Goal: Transaction & Acquisition: Purchase product/service

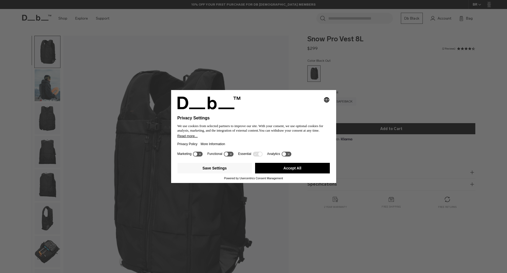
click at [254, 71] on div "Selecting an option will immediately change the language Privacy Settings We us…" at bounding box center [253, 136] width 507 height 273
click at [284, 169] on button "Accept All" at bounding box center [292, 168] width 75 height 11
click at [279, 165] on button "Accept All" at bounding box center [292, 168] width 75 height 11
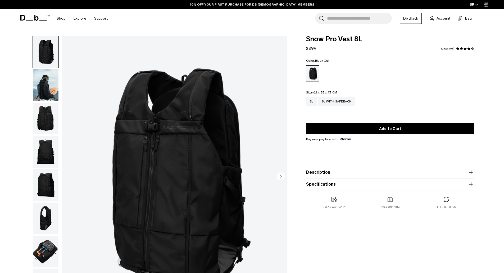
click at [56, 246] on img "button" at bounding box center [46, 252] width 26 height 32
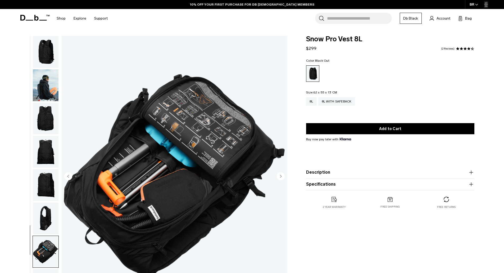
scroll to position [17, 0]
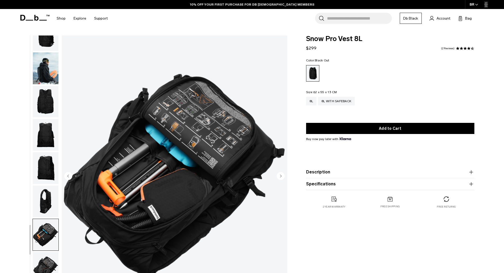
click at [49, 192] on img "button" at bounding box center [46, 201] width 26 height 32
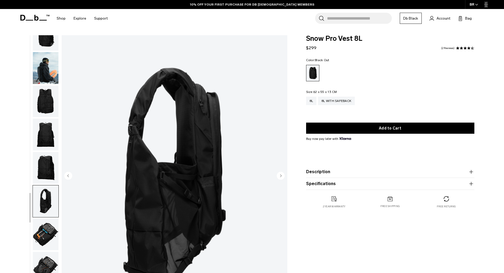
scroll to position [1, 0]
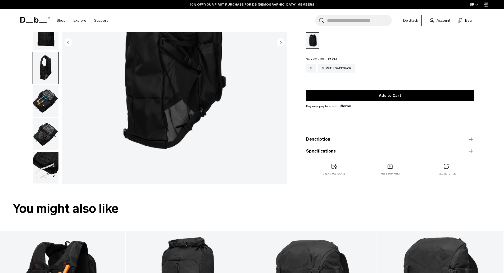
click at [41, 178] on img "button" at bounding box center [46, 167] width 26 height 32
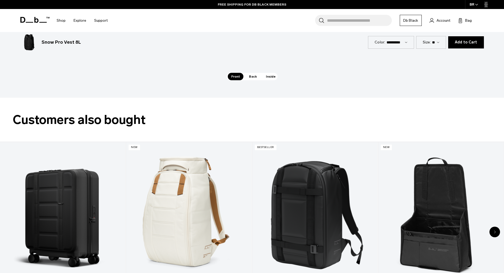
scroll to position [882, 0]
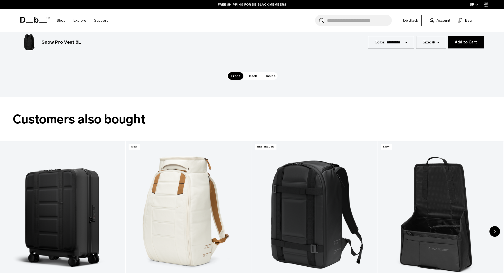
click at [250, 80] on span "Back" at bounding box center [252, 75] width 15 height 7
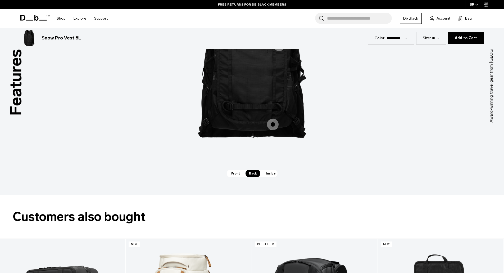
click at [268, 130] on span "2 / 3" at bounding box center [273, 124] width 12 height 12
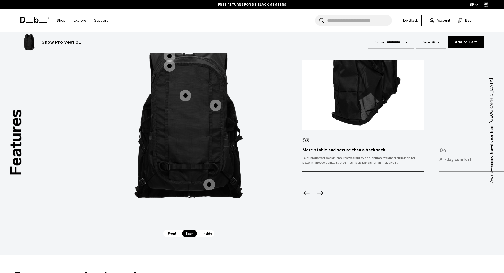
scroll to position [725, 0]
click at [319, 197] on icon "Next slide" at bounding box center [320, 192] width 8 height 8
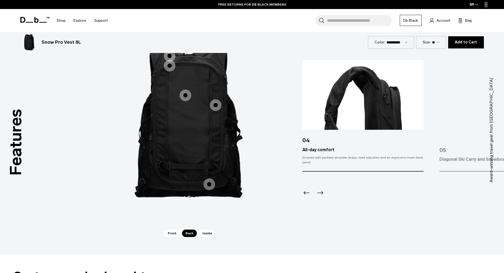
click at [320, 197] on icon "Next slide" at bounding box center [320, 192] width 8 height 8
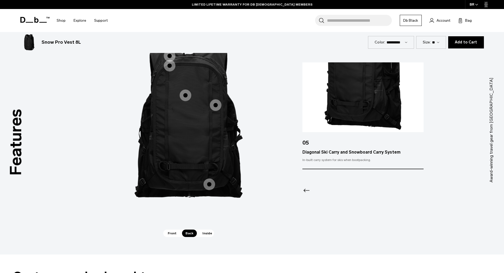
click at [306, 194] on icon "Previous slide" at bounding box center [306, 190] width 8 height 8
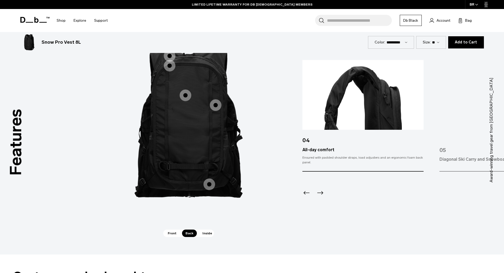
click at [306, 197] on icon "Previous slide" at bounding box center [306, 192] width 8 height 8
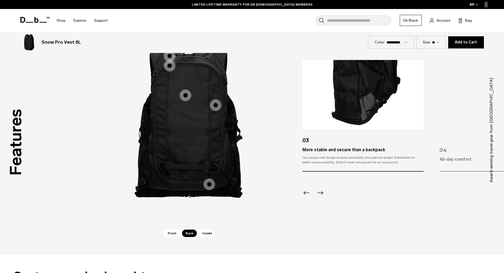
click at [305, 200] on div at bounding box center [362, 185] width 121 height 29
click at [307, 197] on icon "Previous slide" at bounding box center [306, 192] width 8 height 8
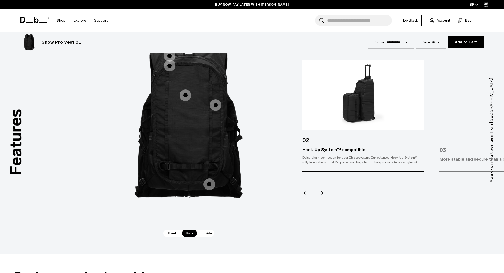
click at [302, 221] on img "3 / 3" at bounding box center [351, 121] width 159 height 197
click at [306, 197] on icon "Previous slide" at bounding box center [306, 192] width 8 height 8
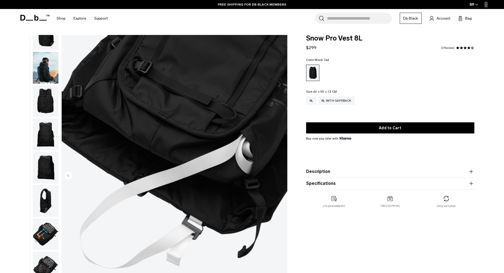
scroll to position [0, 0]
